Goal: Task Accomplishment & Management: Use online tool/utility

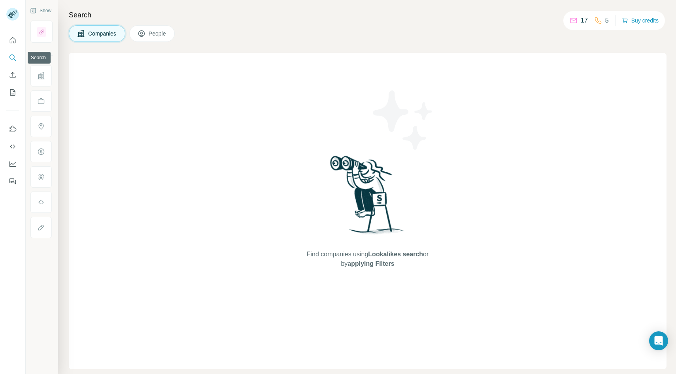
click at [11, 57] on icon "Search" at bounding box center [13, 58] width 8 height 8
click at [260, 28] on div "Companies People" at bounding box center [368, 33] width 598 height 17
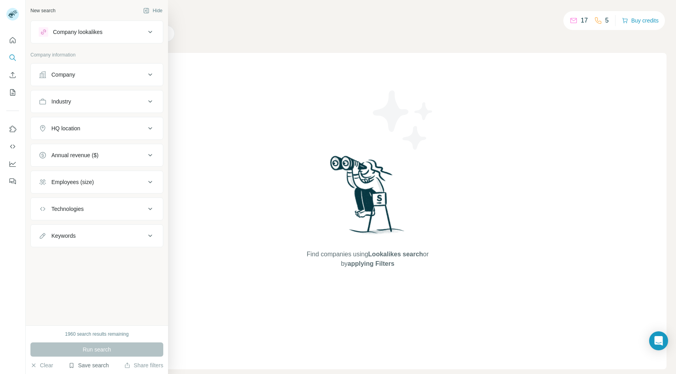
click at [89, 369] on button "Save search" at bounding box center [88, 366] width 40 height 8
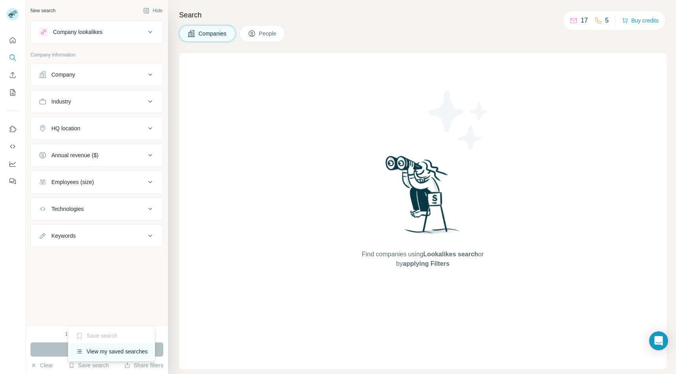
click at [101, 352] on div "View my saved searches" at bounding box center [111, 352] width 83 height 16
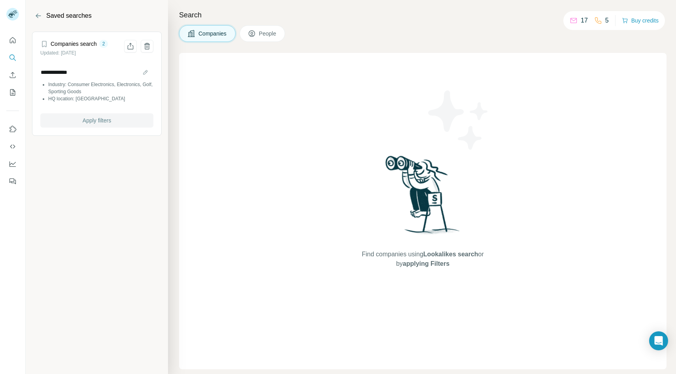
click at [93, 127] on button "Apply filters" at bounding box center [96, 120] width 113 height 14
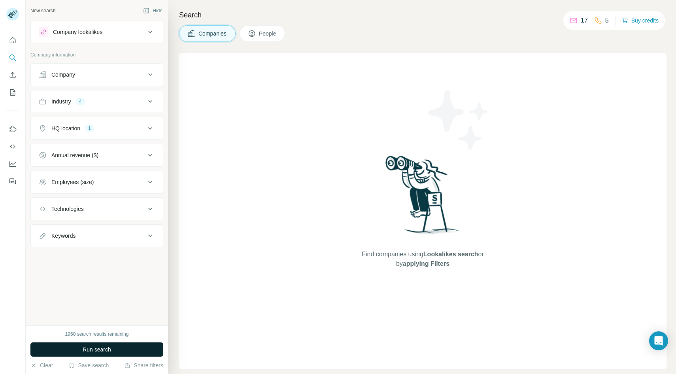
click at [95, 355] on button "Run search" at bounding box center [96, 350] width 133 height 14
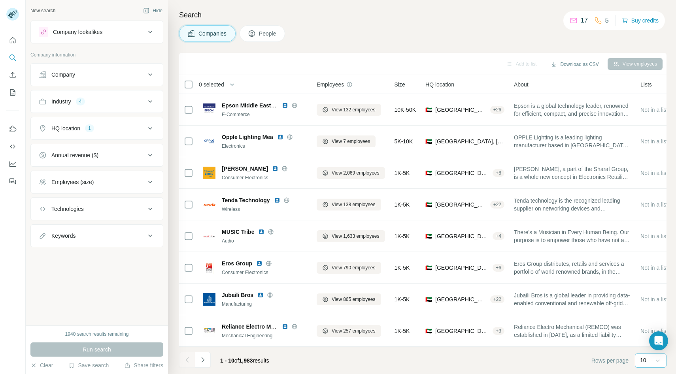
click at [659, 359] on icon at bounding box center [658, 361] width 8 height 8
click at [647, 304] on p "60" at bounding box center [645, 301] width 6 height 8
